Goal: Find specific page/section: Find specific page/section

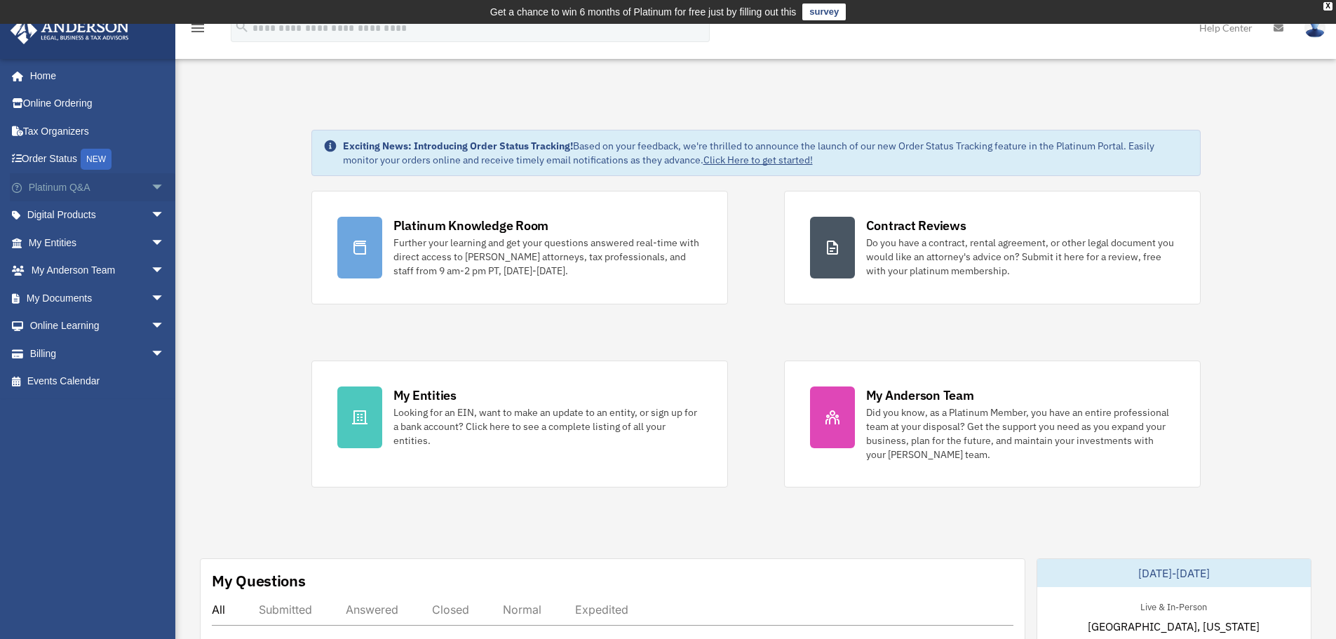
click at [151, 184] on span "arrow_drop_down" at bounding box center [165, 187] width 28 height 29
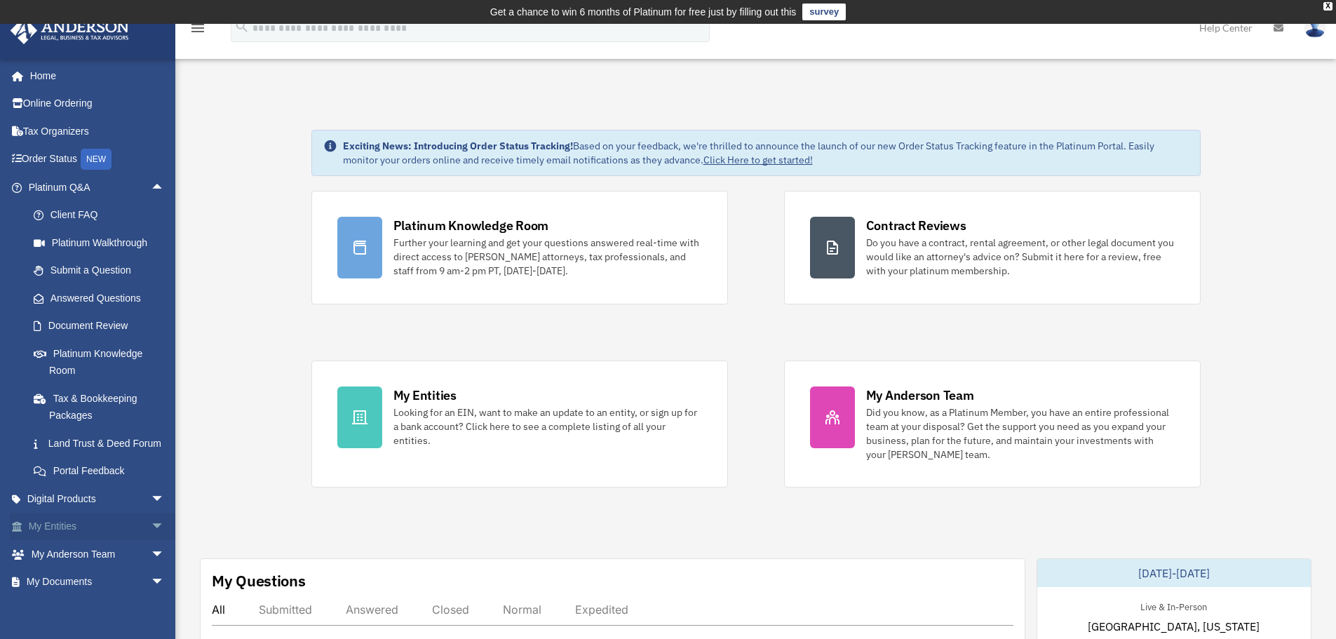
click at [151, 542] on span "arrow_drop_down" at bounding box center [165, 527] width 28 height 29
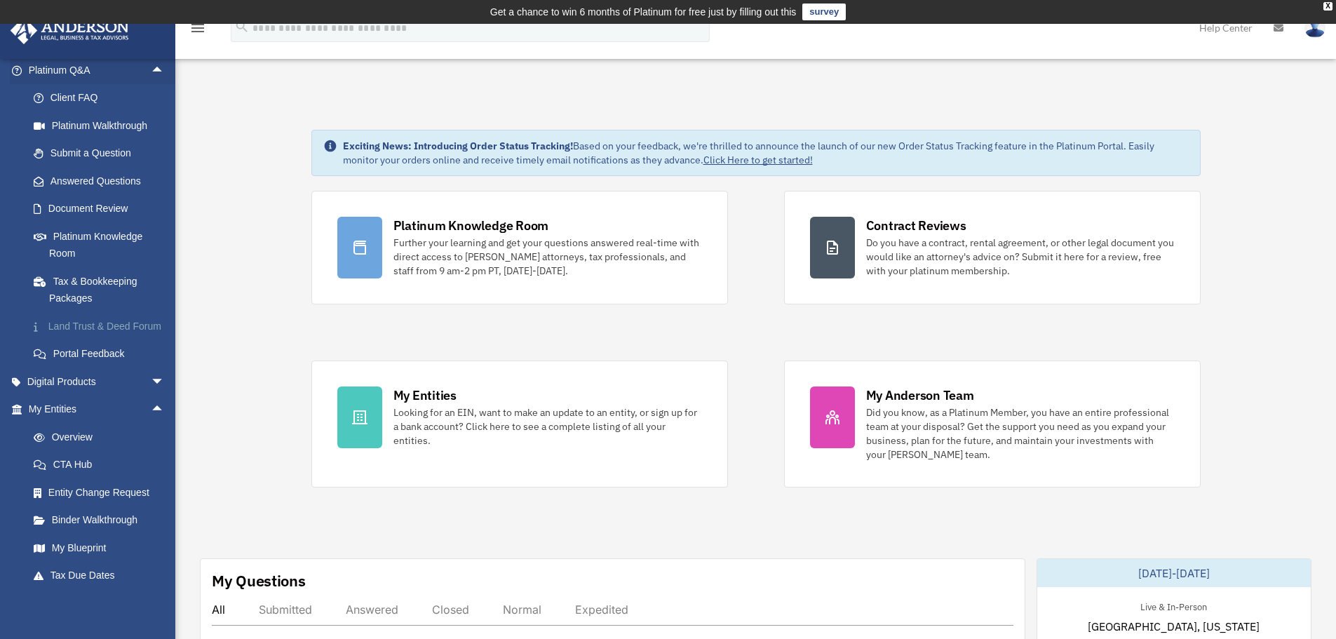
scroll to position [140, 0]
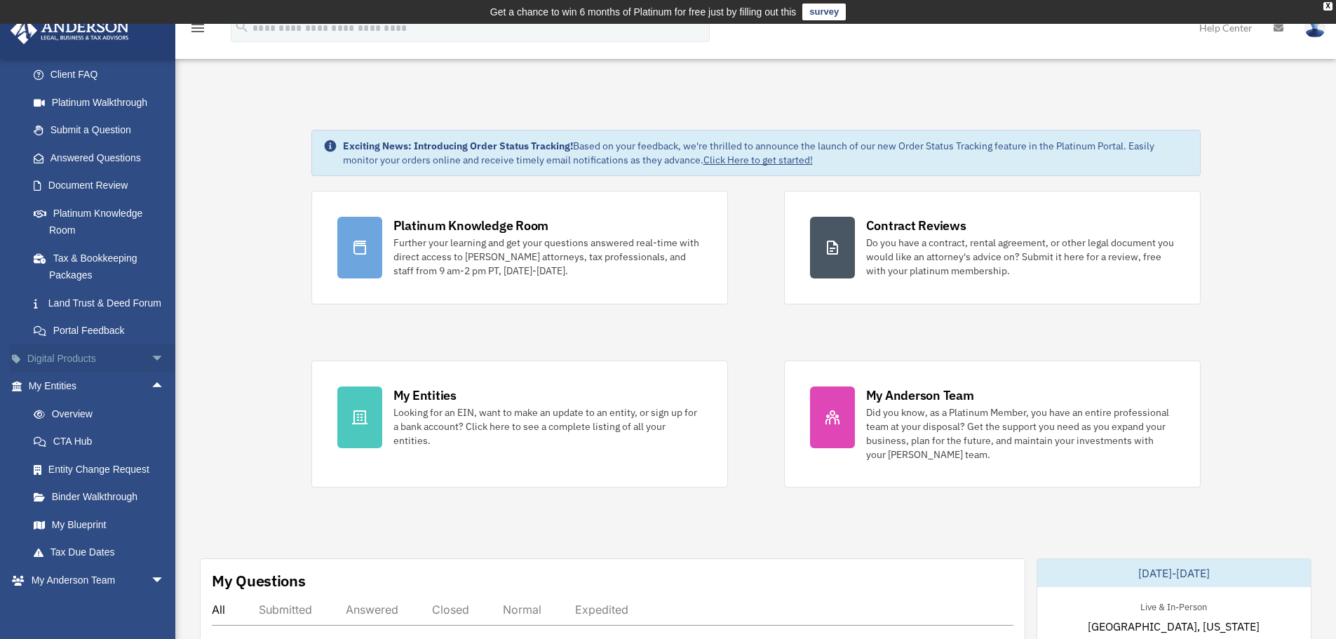
click at [151, 372] on span "arrow_drop_down" at bounding box center [165, 358] width 28 height 29
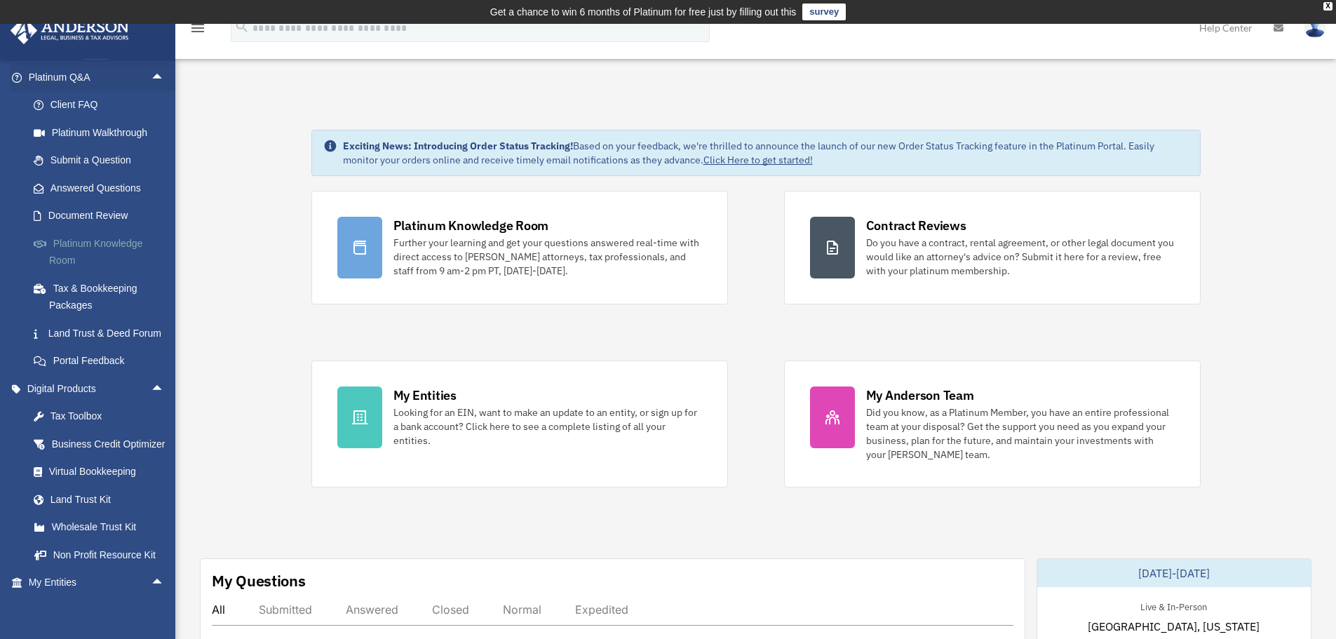
scroll to position [0, 0]
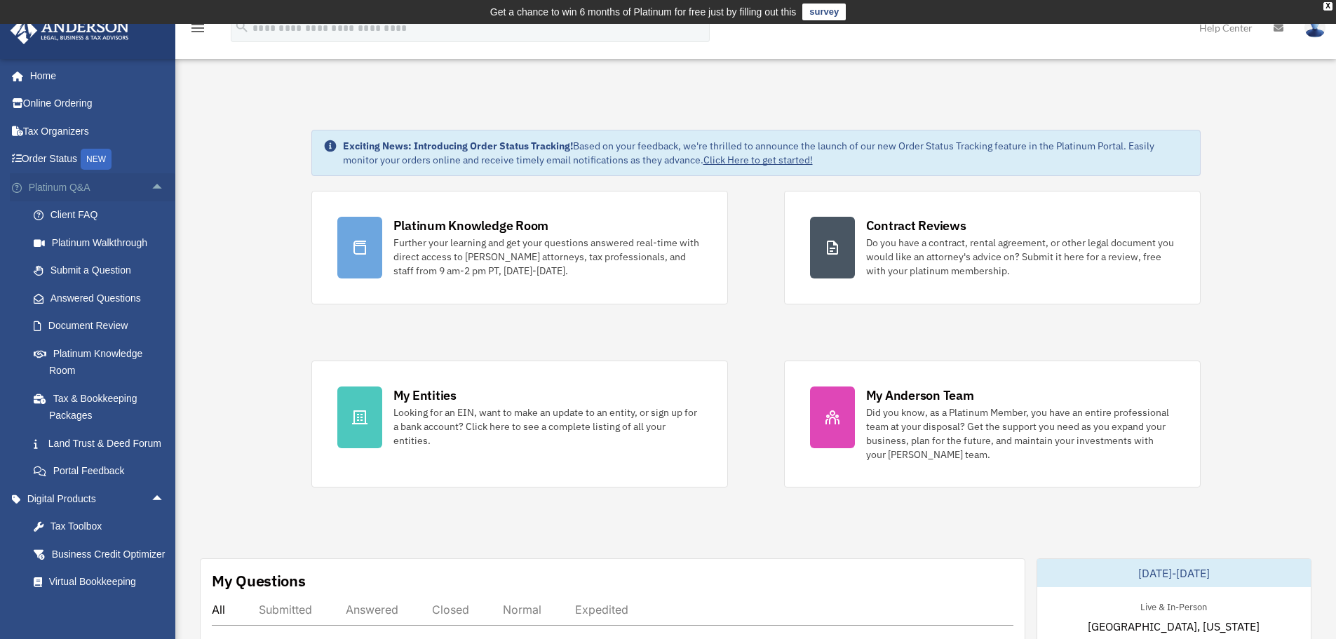
click at [151, 184] on span "arrow_drop_up" at bounding box center [165, 187] width 28 height 29
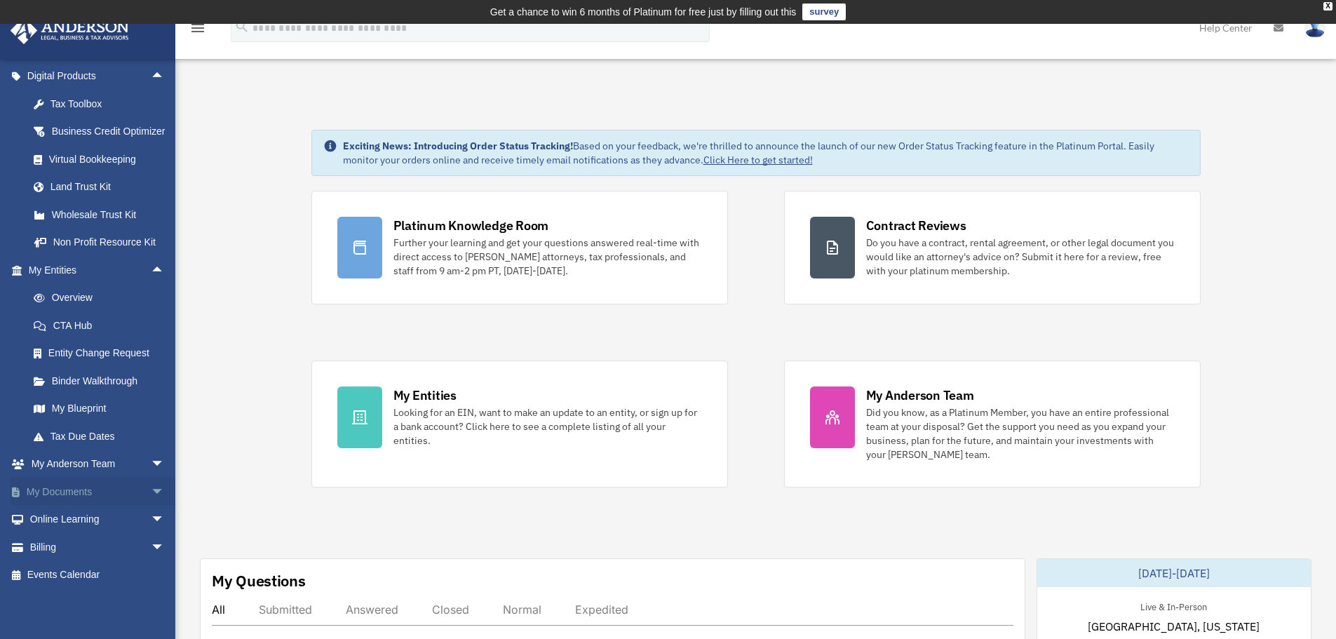
scroll to position [156, 0]
click at [151, 490] on span "arrow_drop_down" at bounding box center [165, 492] width 28 height 29
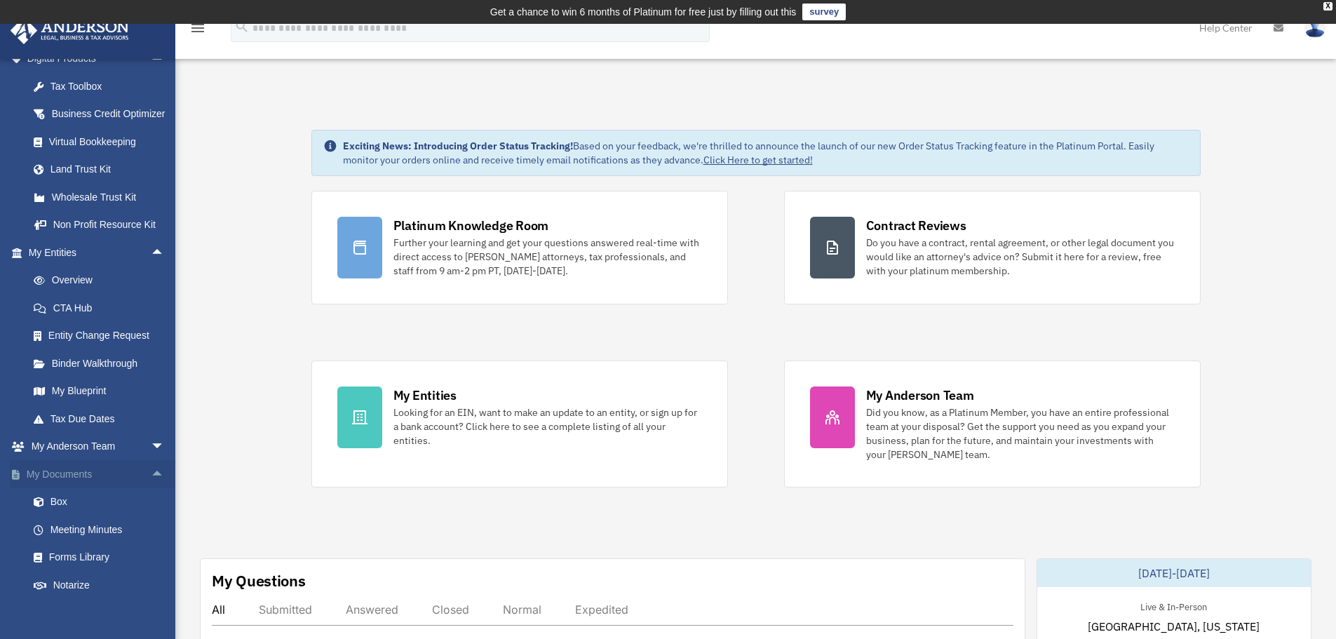
click at [152, 487] on span "arrow_drop_up" at bounding box center [165, 474] width 28 height 29
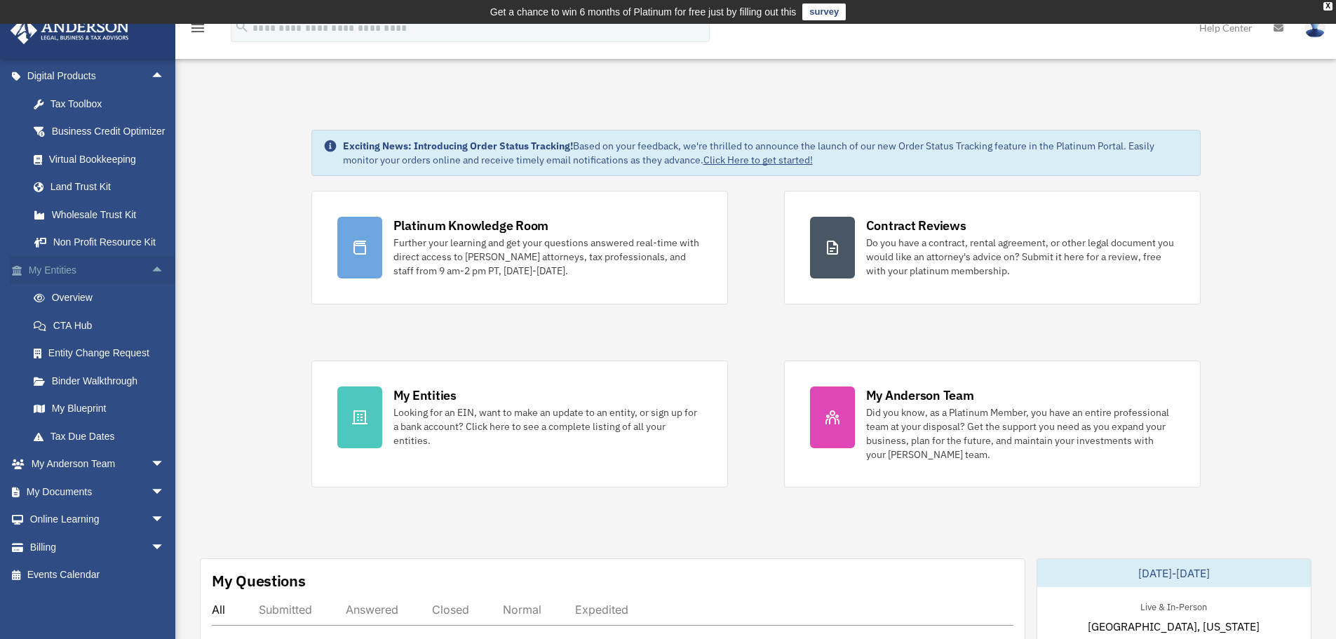
click at [151, 269] on span "arrow_drop_up" at bounding box center [165, 270] width 28 height 29
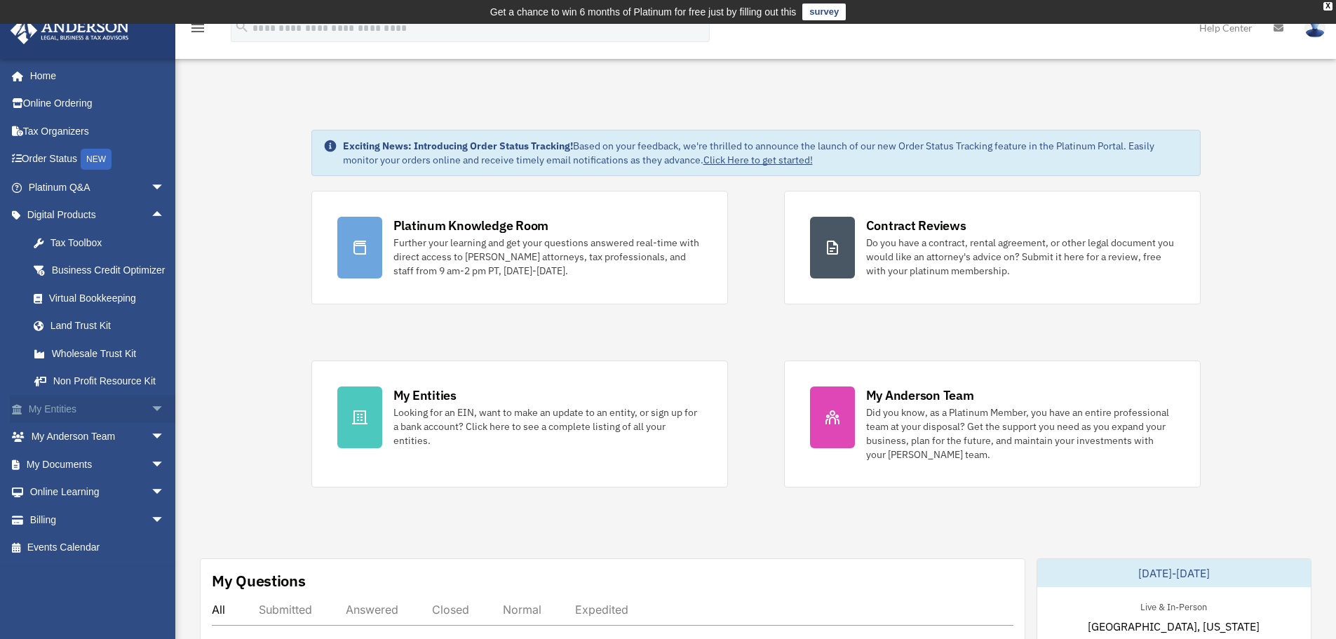
scroll to position [0, 0]
click at [151, 215] on span "arrow_drop_up" at bounding box center [165, 215] width 28 height 29
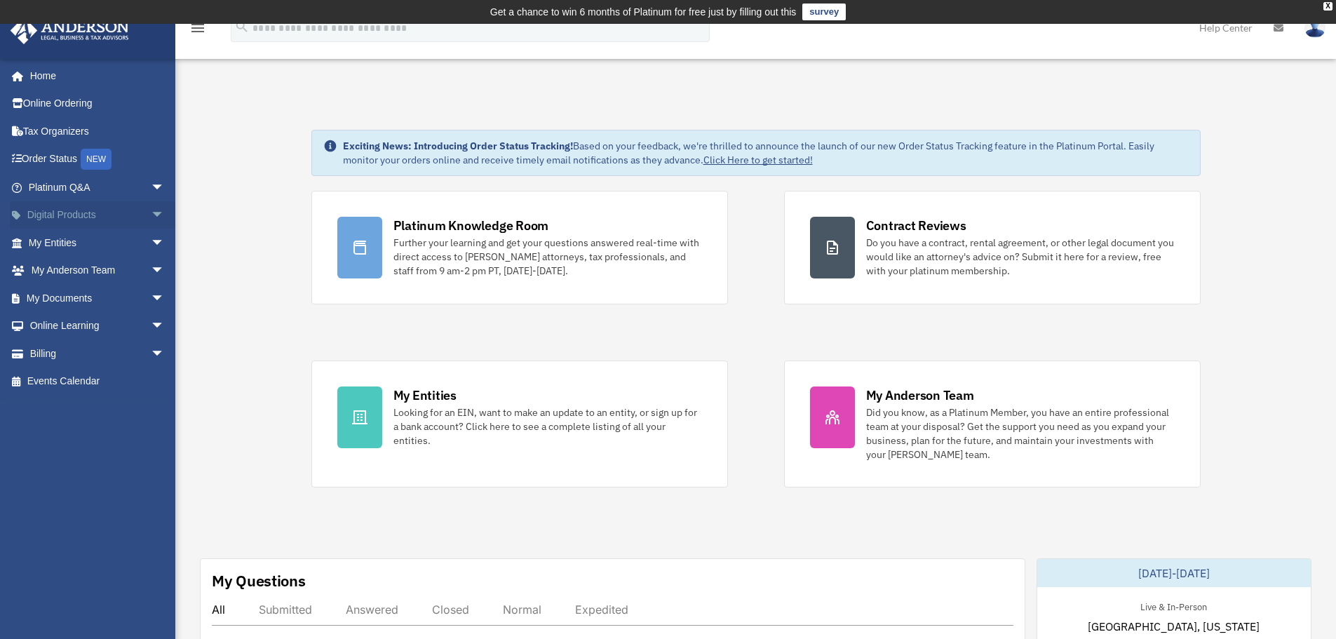
click at [151, 214] on span "arrow_drop_down" at bounding box center [165, 215] width 28 height 29
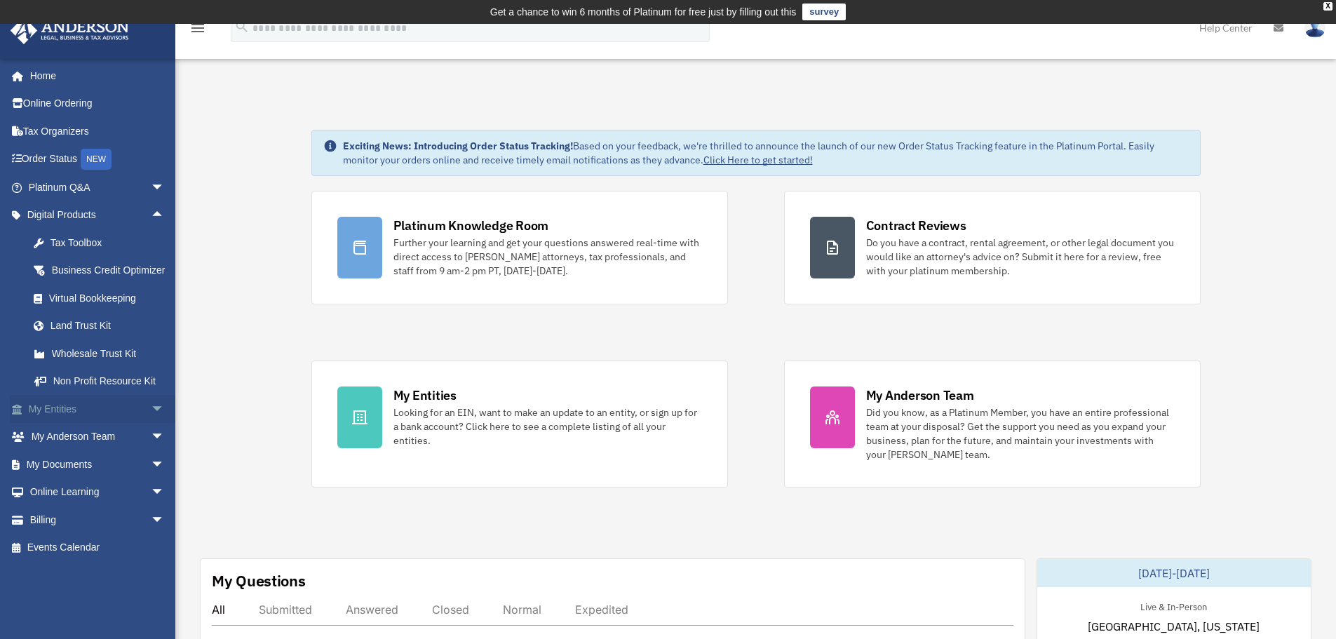
click at [151, 422] on span "arrow_drop_down" at bounding box center [165, 409] width 28 height 29
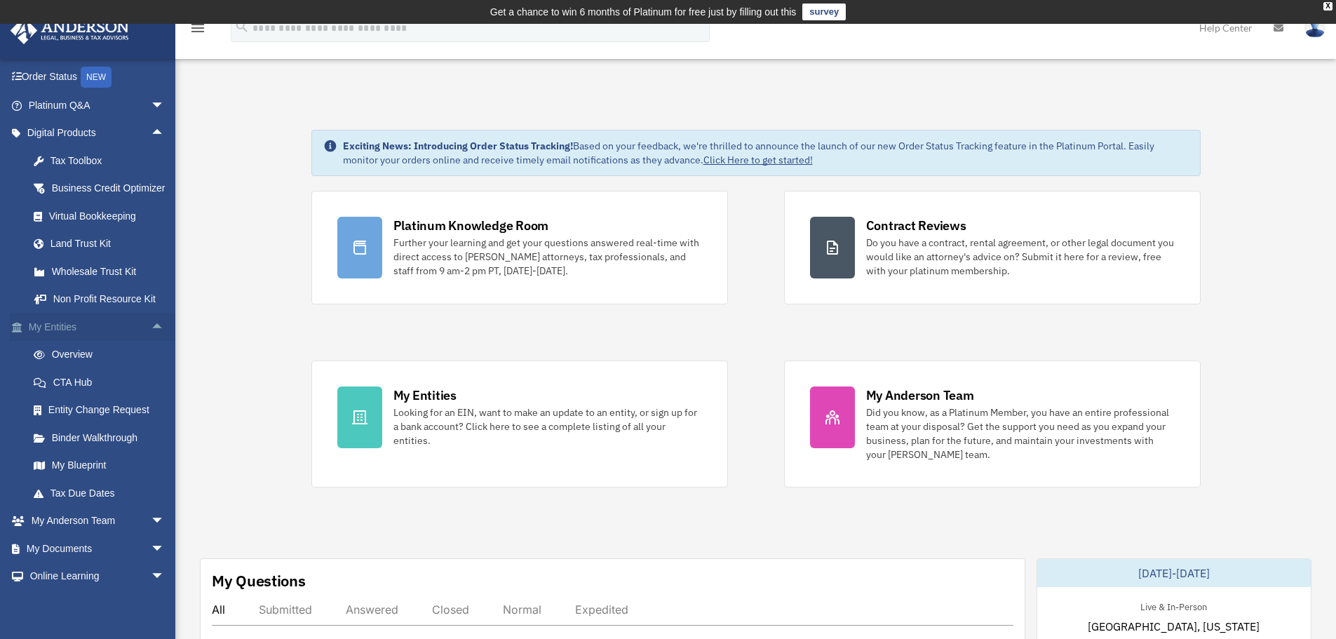
scroll to position [140, 0]
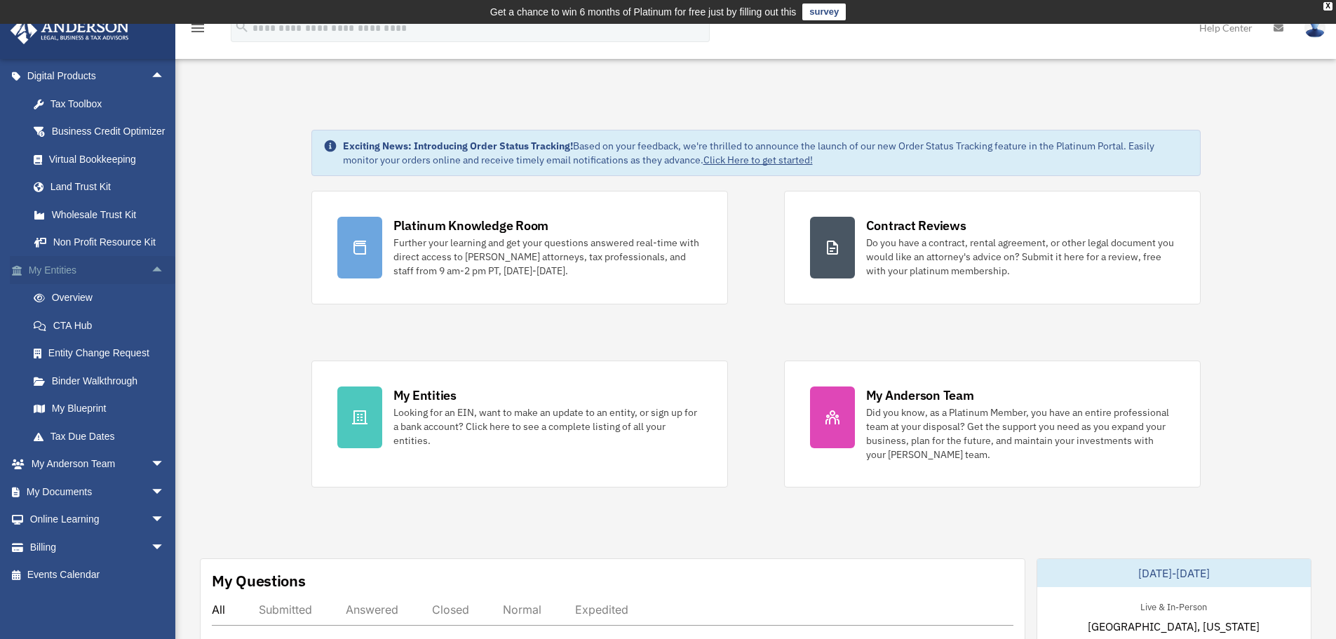
click at [151, 285] on span "arrow_drop_up" at bounding box center [165, 270] width 28 height 29
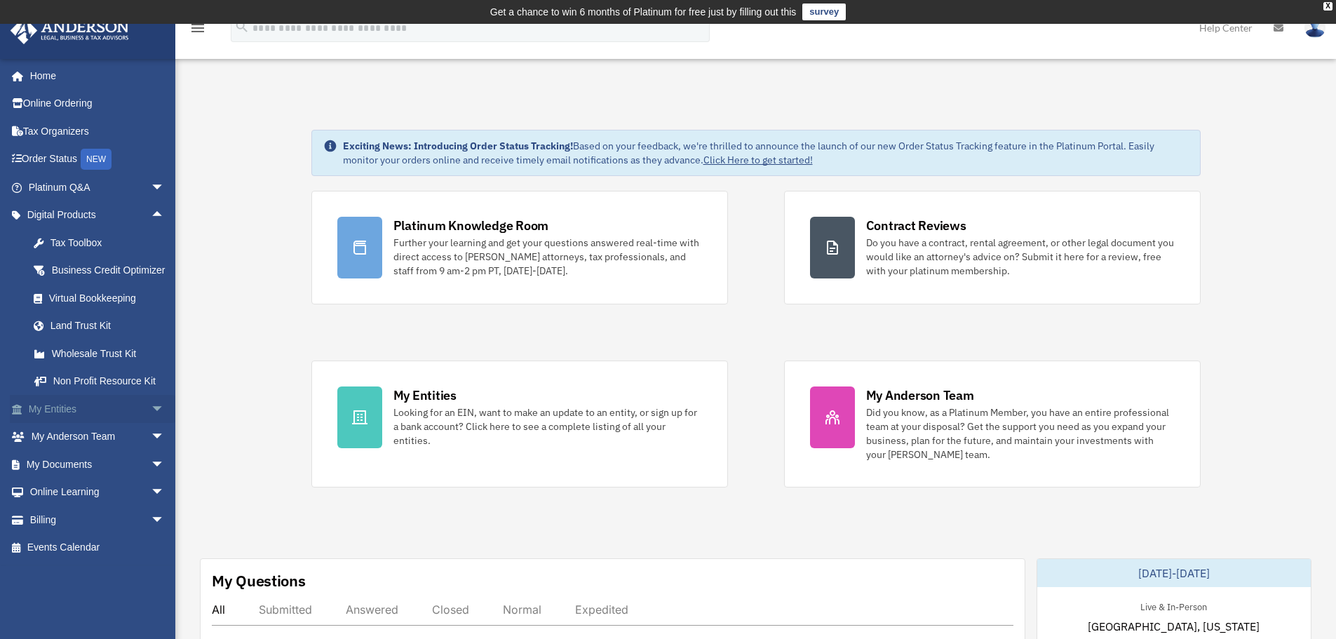
scroll to position [0, 0]
click at [151, 214] on span "arrow_drop_up" at bounding box center [165, 215] width 28 height 29
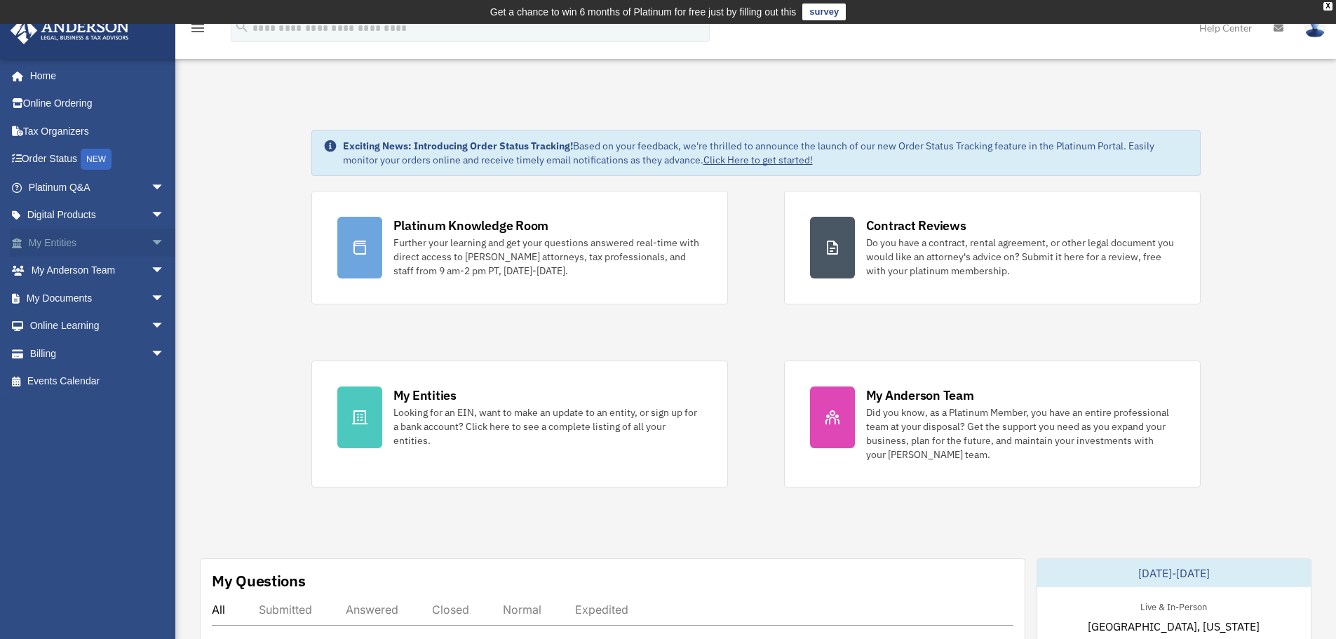
click at [151, 239] on span "arrow_drop_down" at bounding box center [165, 243] width 28 height 29
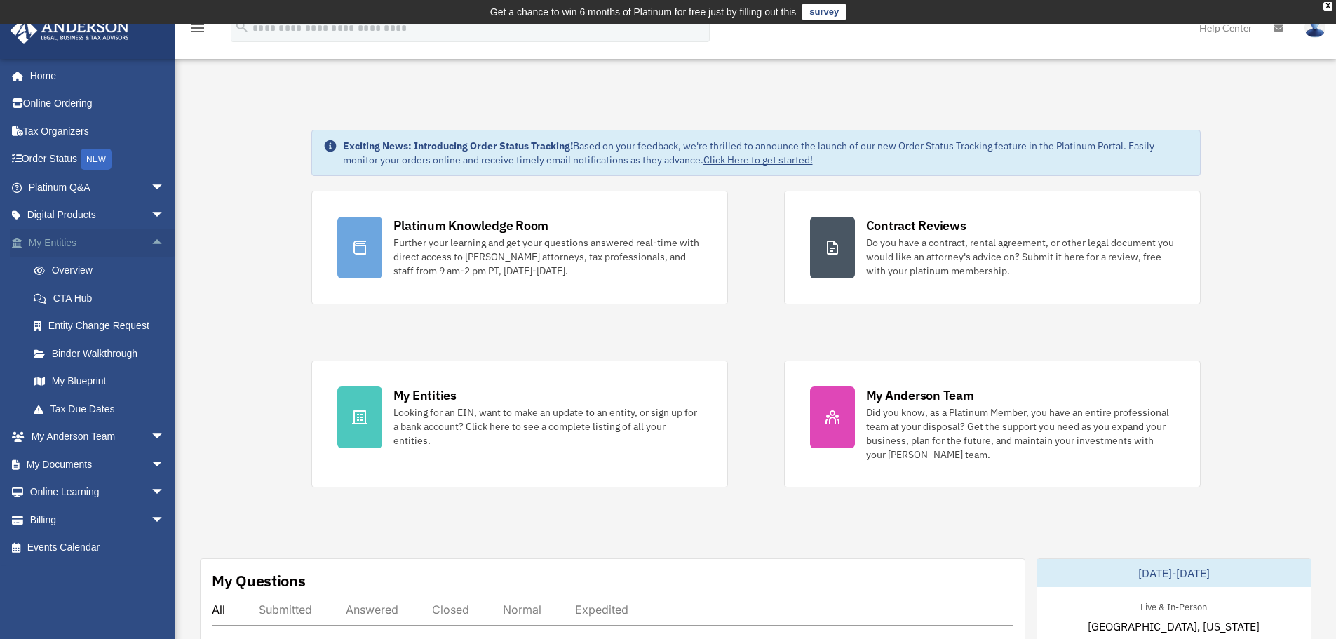
click at [151, 239] on span "arrow_drop_up" at bounding box center [165, 243] width 28 height 29
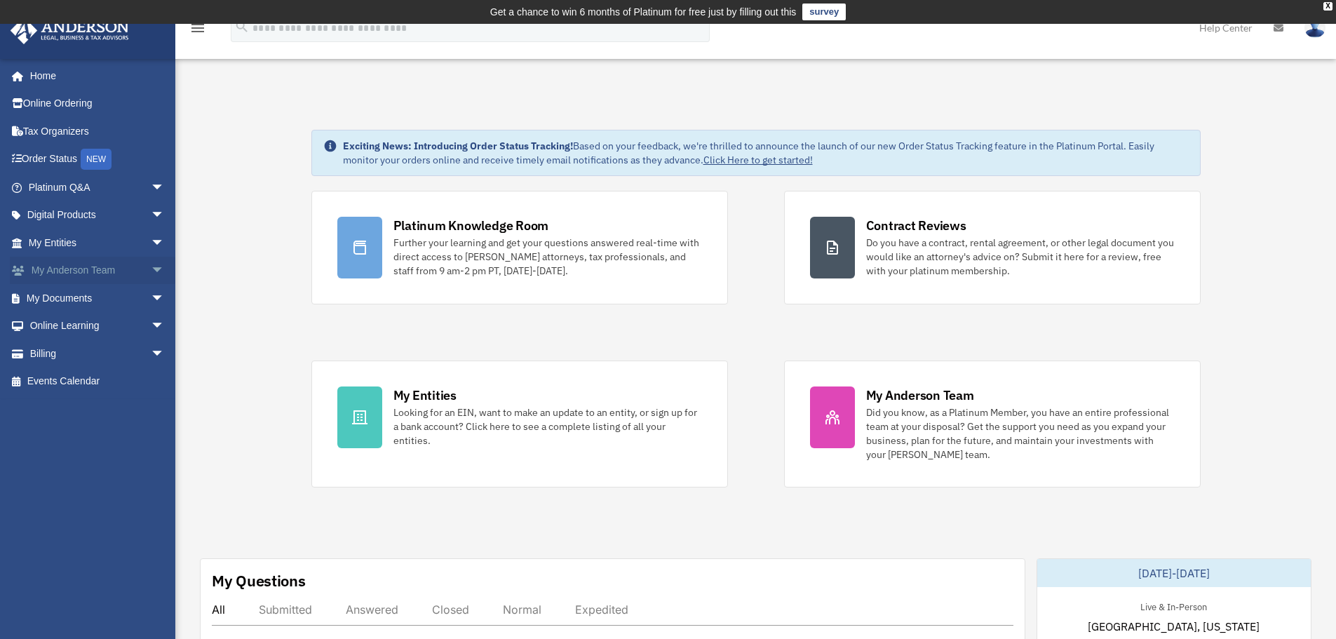
click at [151, 269] on span "arrow_drop_down" at bounding box center [165, 271] width 28 height 29
click at [151, 270] on span "arrow_drop_up" at bounding box center [165, 271] width 28 height 29
click at [151, 295] on span "arrow_drop_down" at bounding box center [165, 298] width 28 height 29
click at [151, 295] on span "arrow_drop_up" at bounding box center [165, 298] width 28 height 29
click at [151, 297] on span "arrow_drop_down" at bounding box center [165, 298] width 28 height 29
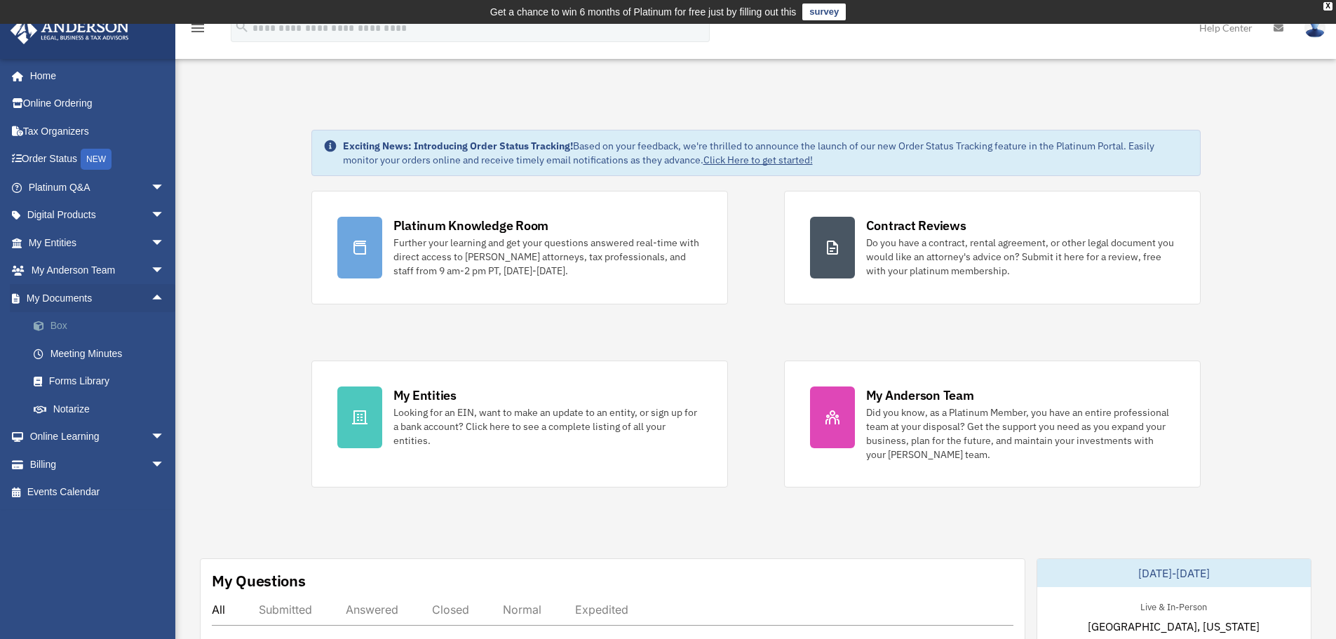
click at [60, 323] on link "Box" at bounding box center [103, 326] width 166 height 28
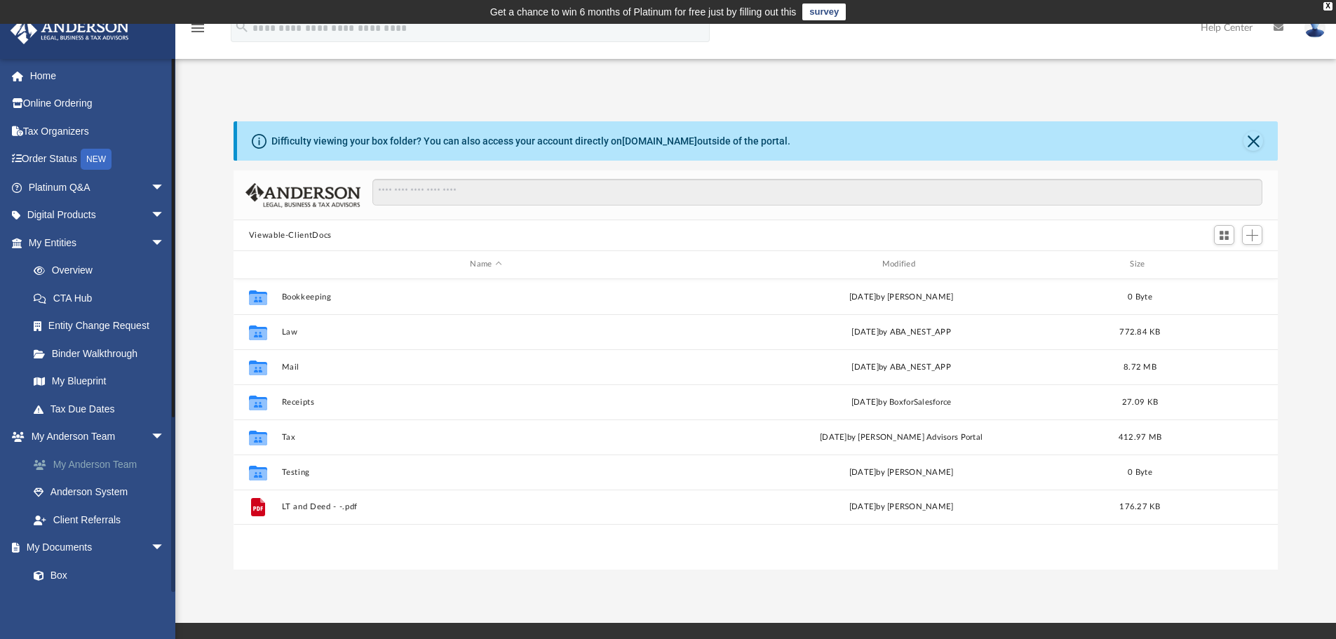
scroll to position [309, 1034]
click at [151, 242] on span "arrow_drop_down" at bounding box center [165, 243] width 28 height 29
click at [151, 267] on span "arrow_drop_down" at bounding box center [165, 271] width 28 height 29
click at [151, 269] on span "arrow_drop_up" at bounding box center [165, 271] width 28 height 29
click at [152, 237] on span "arrow_drop_up" at bounding box center [165, 243] width 28 height 29
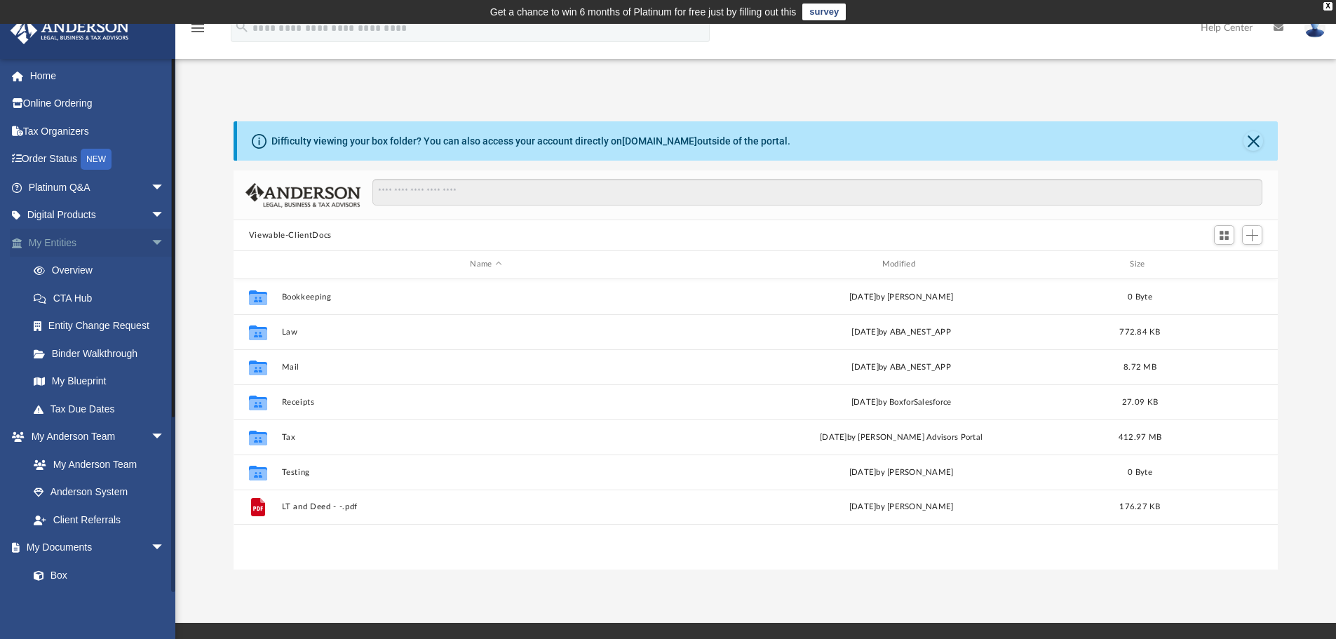
click at [151, 246] on span "arrow_drop_down" at bounding box center [165, 243] width 28 height 29
click at [151, 241] on span "arrow_drop_up" at bounding box center [165, 243] width 28 height 29
click at [151, 240] on span "arrow_drop_down" at bounding box center [165, 243] width 28 height 29
click at [151, 208] on span "arrow_drop_down" at bounding box center [165, 215] width 28 height 29
click at [151, 182] on span "arrow_drop_down" at bounding box center [165, 187] width 28 height 29
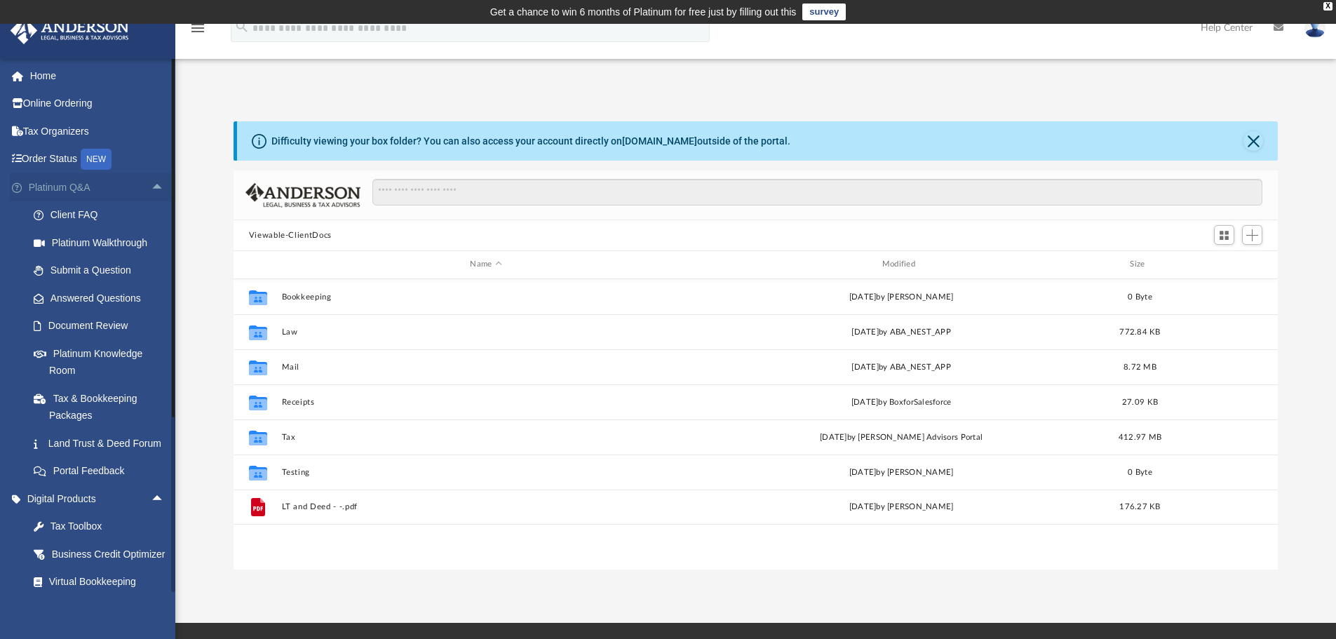
click at [151, 183] on span "arrow_drop_up" at bounding box center [165, 187] width 28 height 29
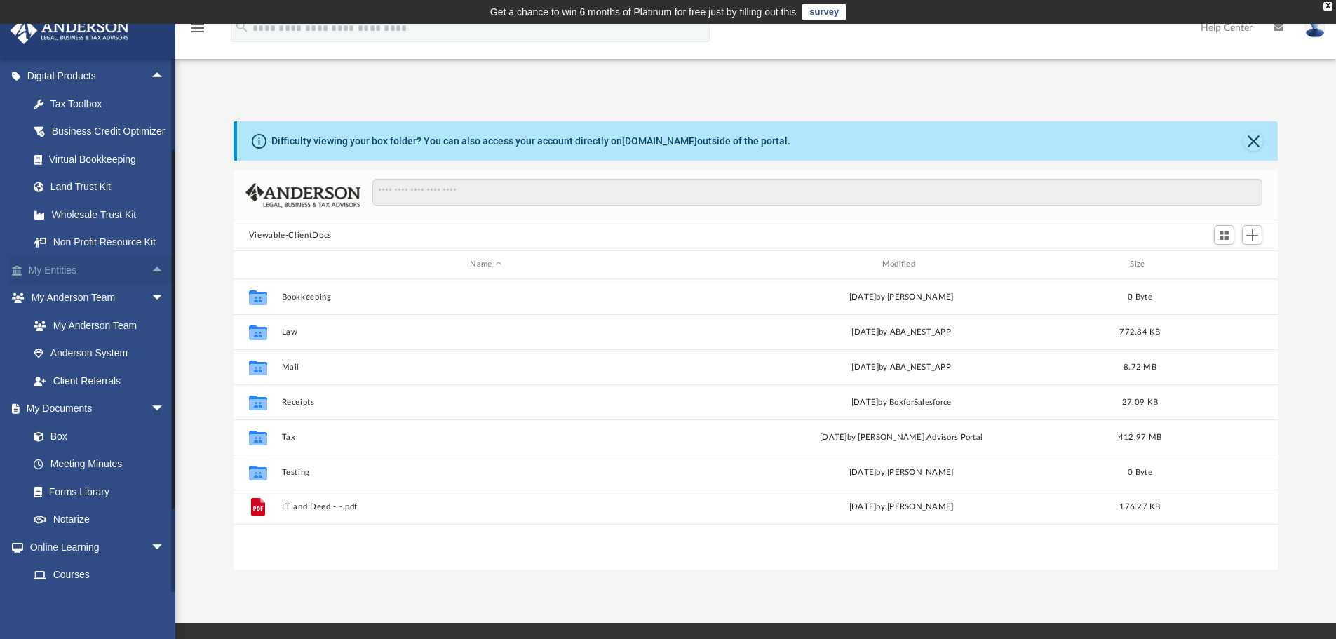
scroll to position [140, 0]
click at [151, 422] on span "arrow_drop_down" at bounding box center [165, 408] width 28 height 29
click at [151, 451] on span "arrow_drop_down" at bounding box center [165, 436] width 28 height 29
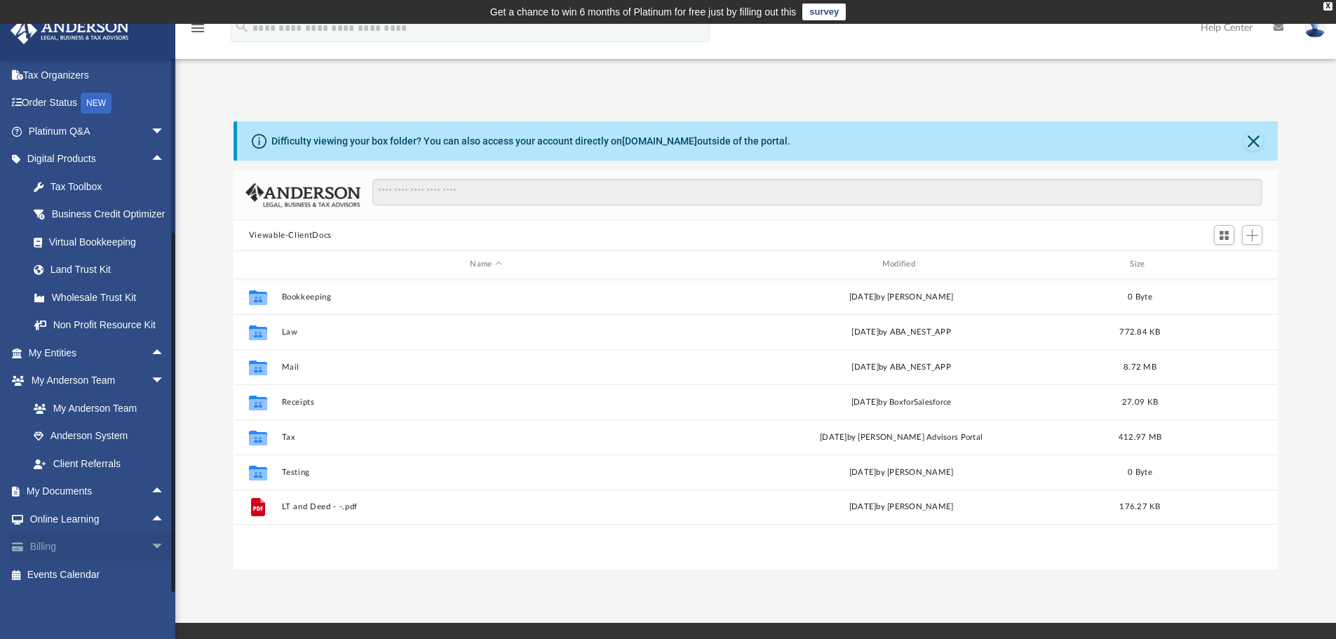
click at [151, 547] on span "arrow_drop_down" at bounding box center [165, 547] width 28 height 29
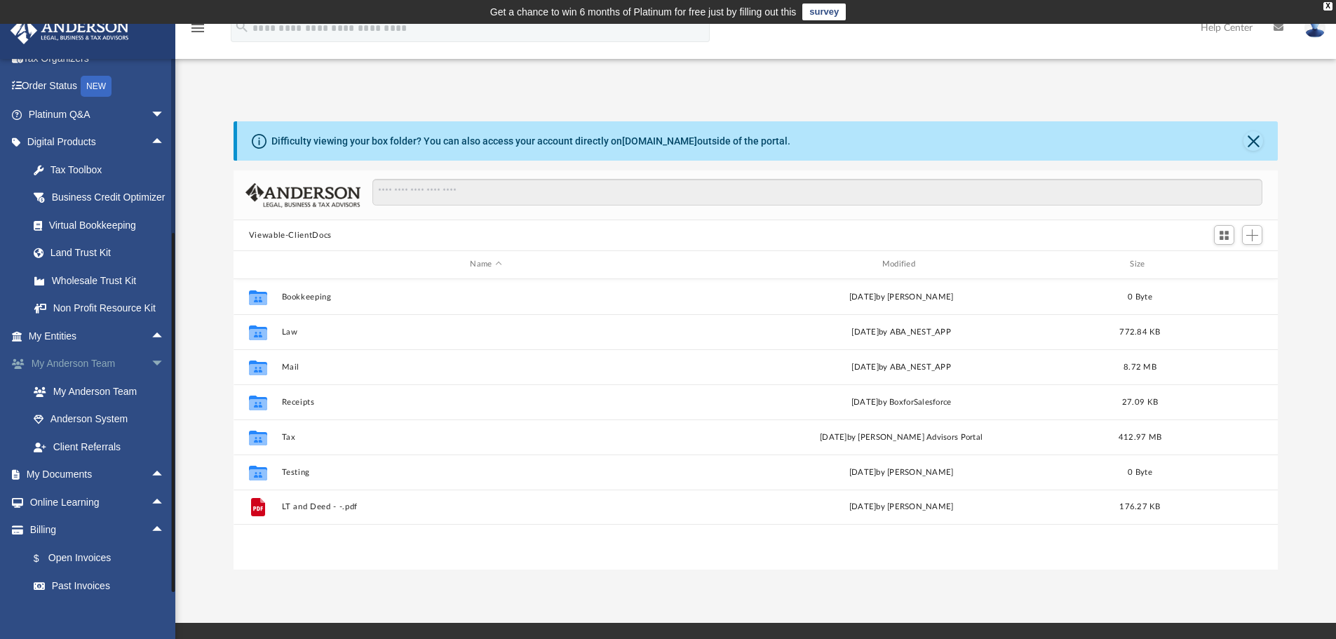
click at [151, 379] on span "arrow_drop_down" at bounding box center [165, 364] width 28 height 29
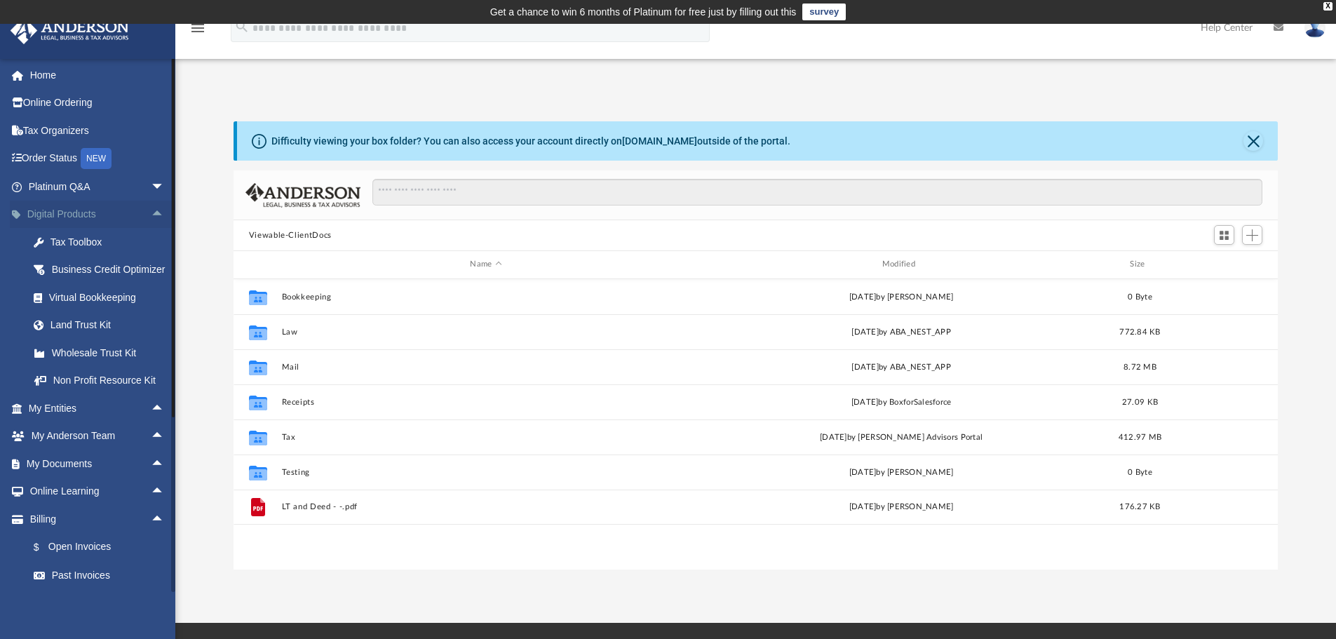
scroll to position [0, 0]
click at [151, 215] on span "arrow_drop_up" at bounding box center [165, 215] width 28 height 29
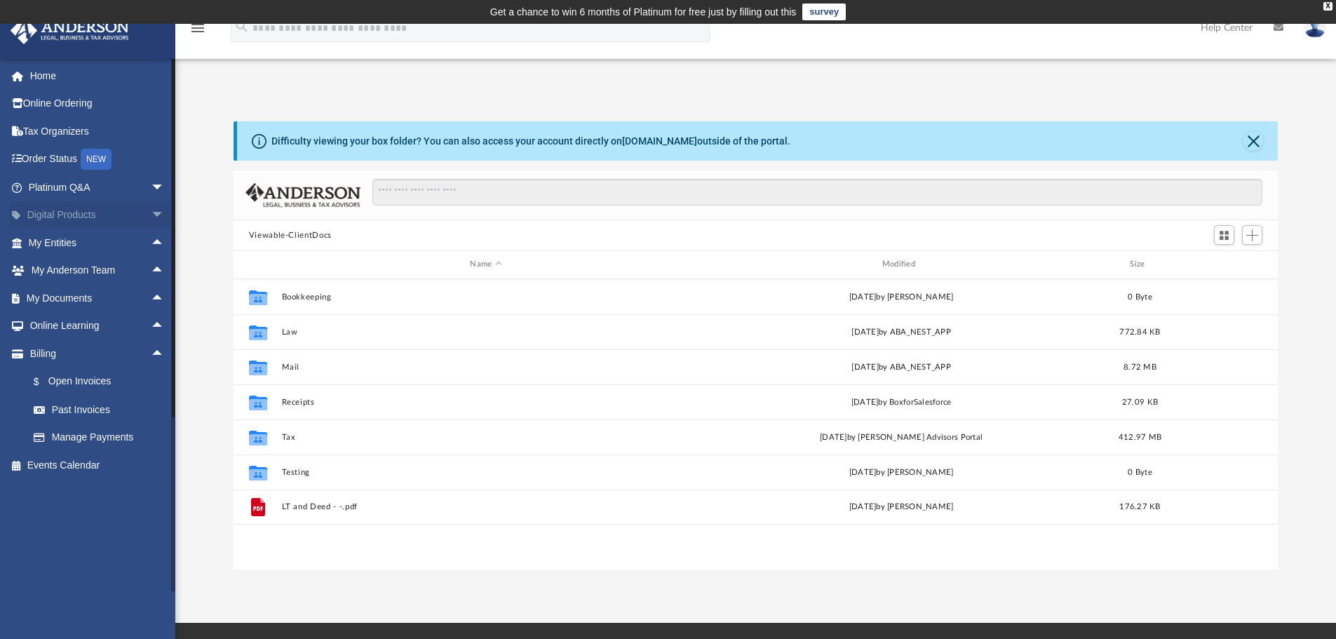
click at [151, 215] on span "arrow_drop_down" at bounding box center [165, 215] width 28 height 29
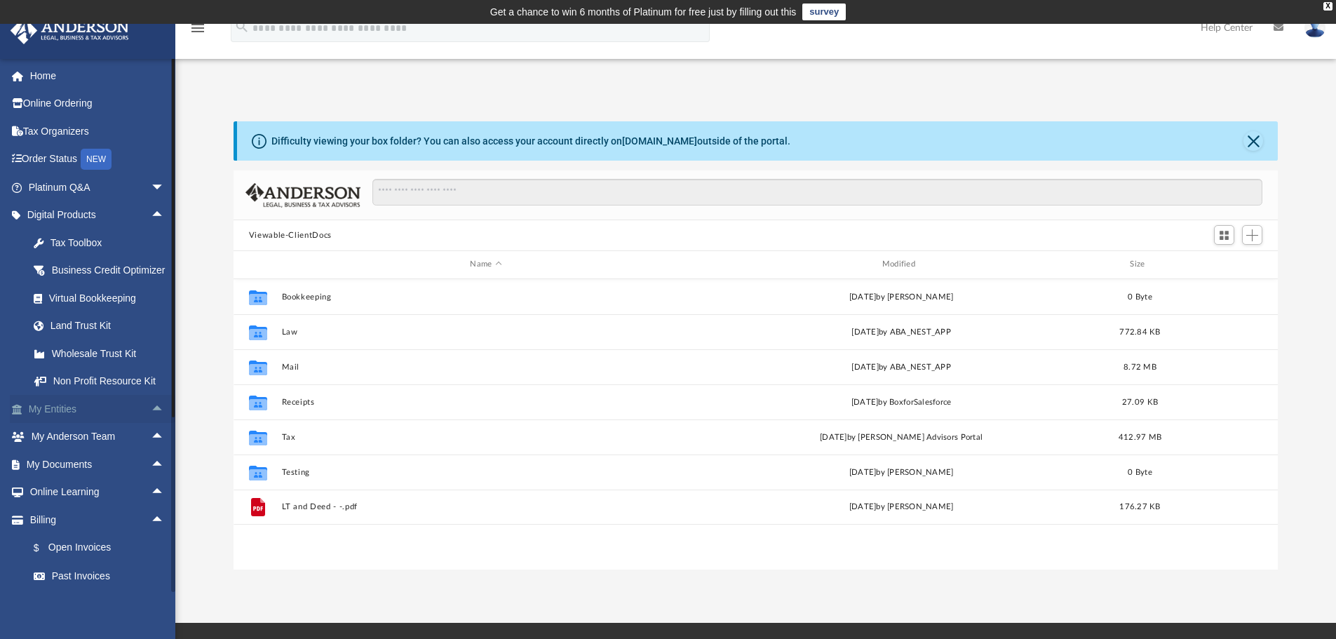
click at [151, 424] on span "arrow_drop_up" at bounding box center [165, 409] width 28 height 29
click at [151, 424] on span "arrow_drop_down" at bounding box center [165, 409] width 28 height 29
click at [151, 180] on span "arrow_drop_down" at bounding box center [165, 187] width 28 height 29
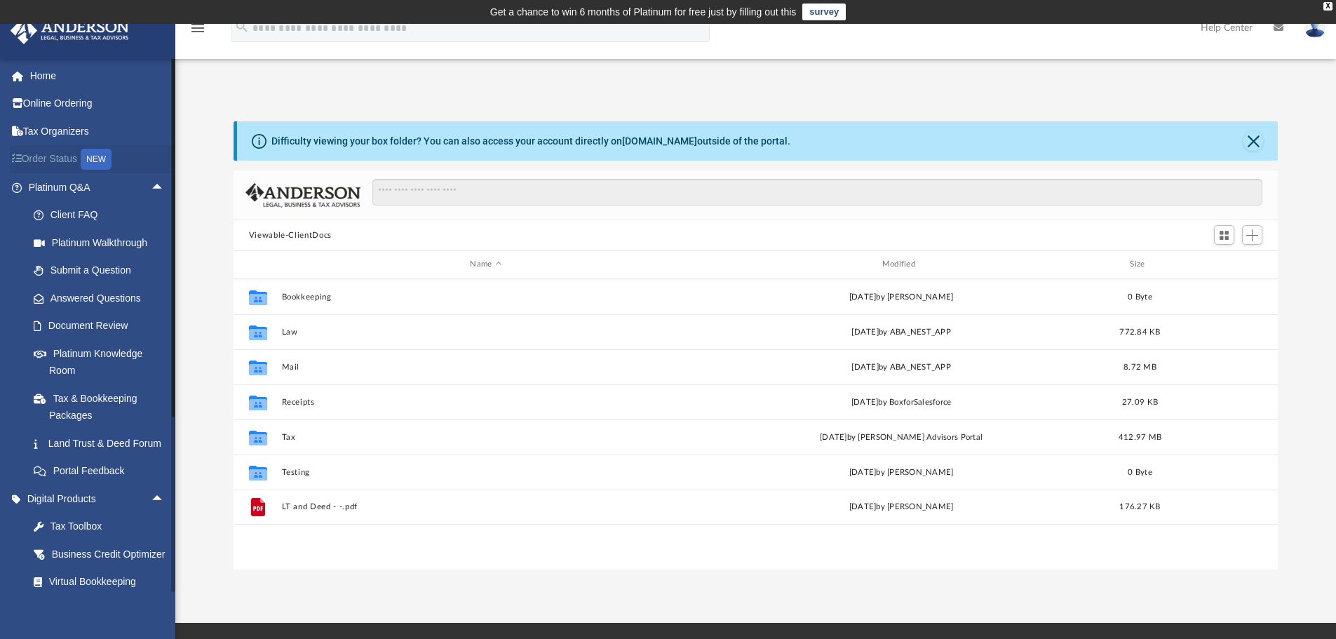
click at [153, 145] on link "Order Status NEW" at bounding box center [98, 159] width 176 height 29
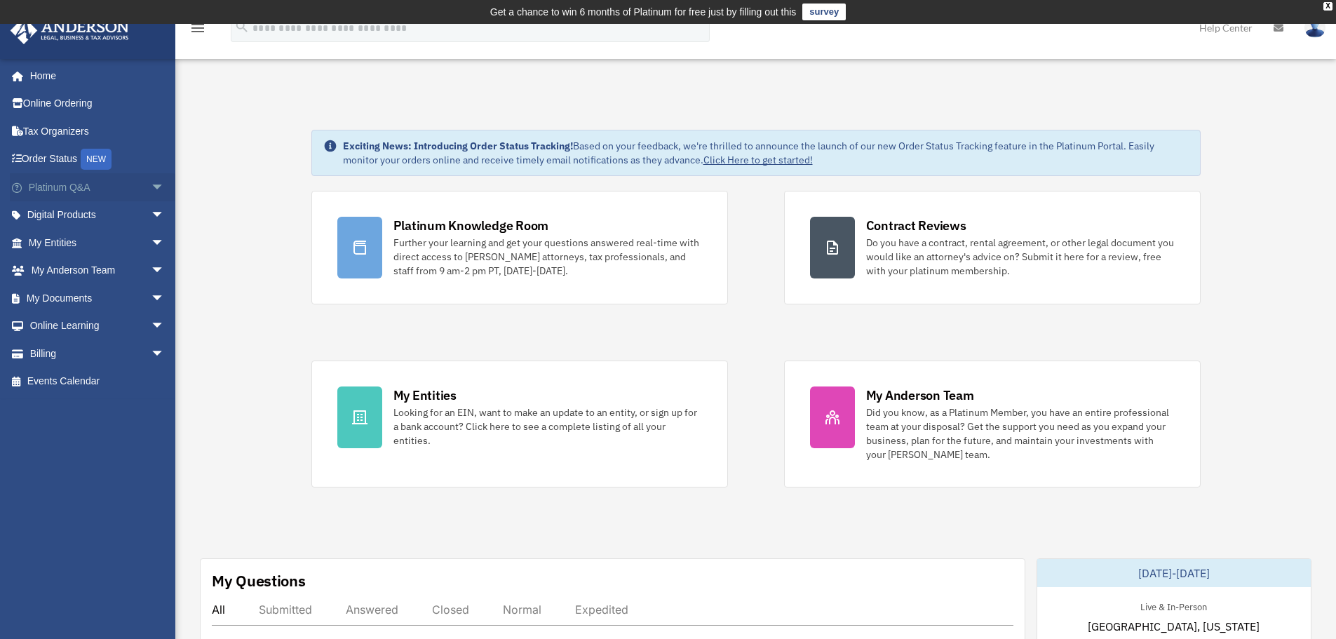
click at [151, 184] on span "arrow_drop_down" at bounding box center [165, 187] width 28 height 29
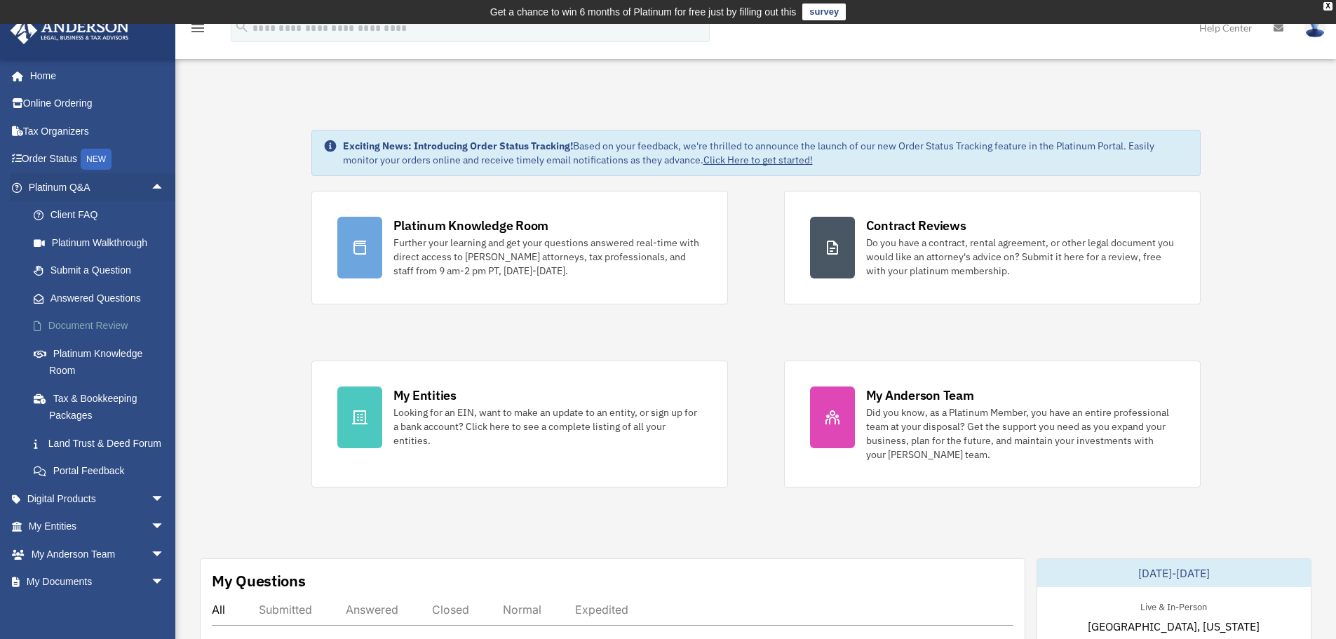
click at [108, 328] on link "Document Review" at bounding box center [103, 326] width 166 height 28
